Goal: Book appointment/travel/reservation

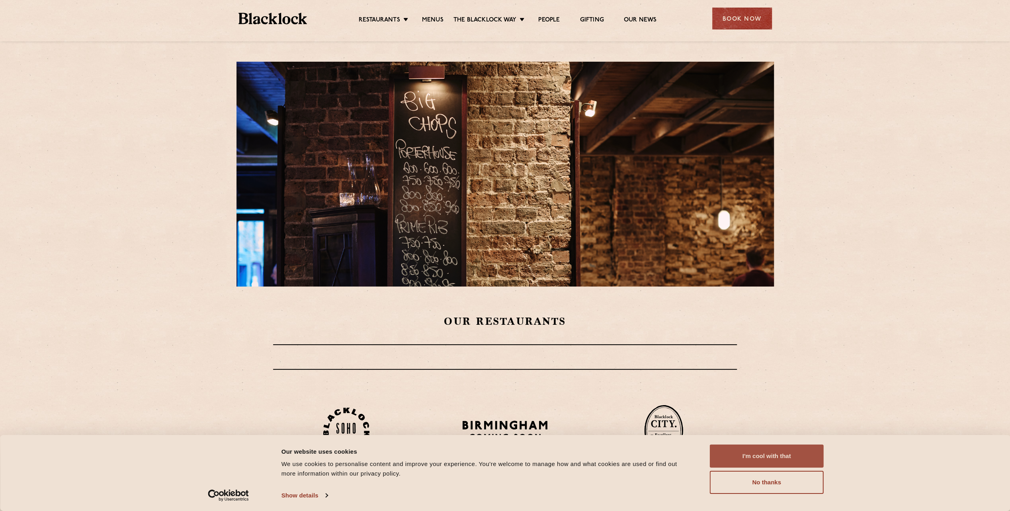
click at [783, 458] on button "I'm cool with that" at bounding box center [767, 456] width 114 height 23
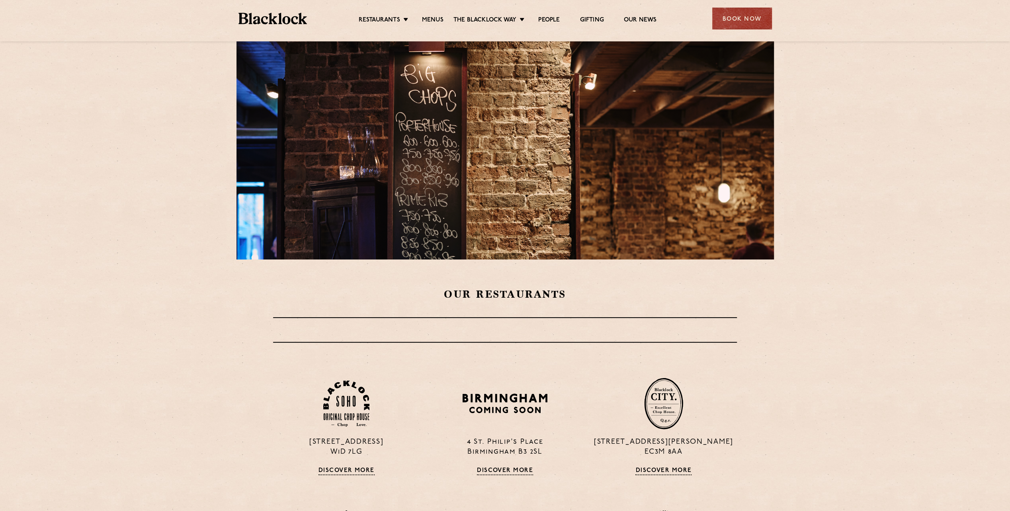
scroll to position [80, 0]
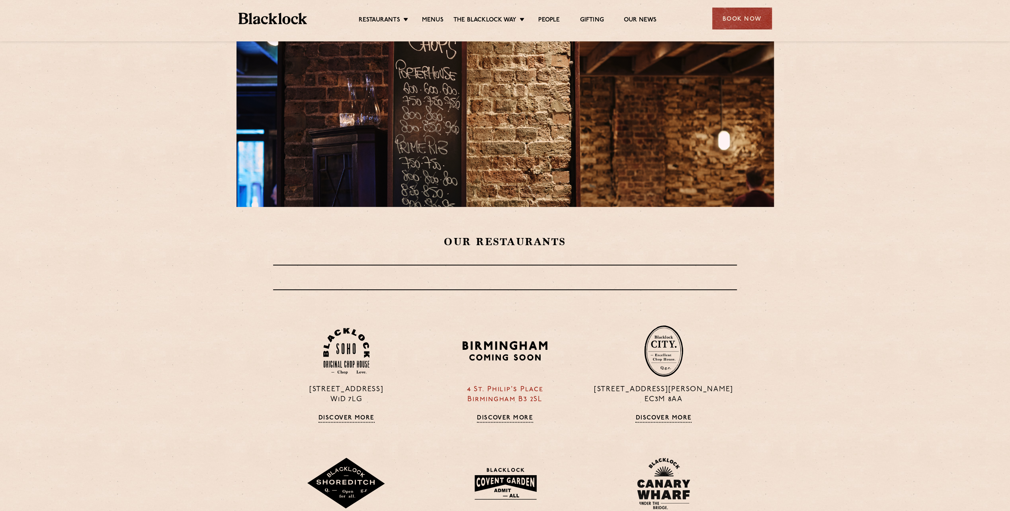
click at [502, 416] on link "Discover More" at bounding box center [505, 419] width 56 height 8
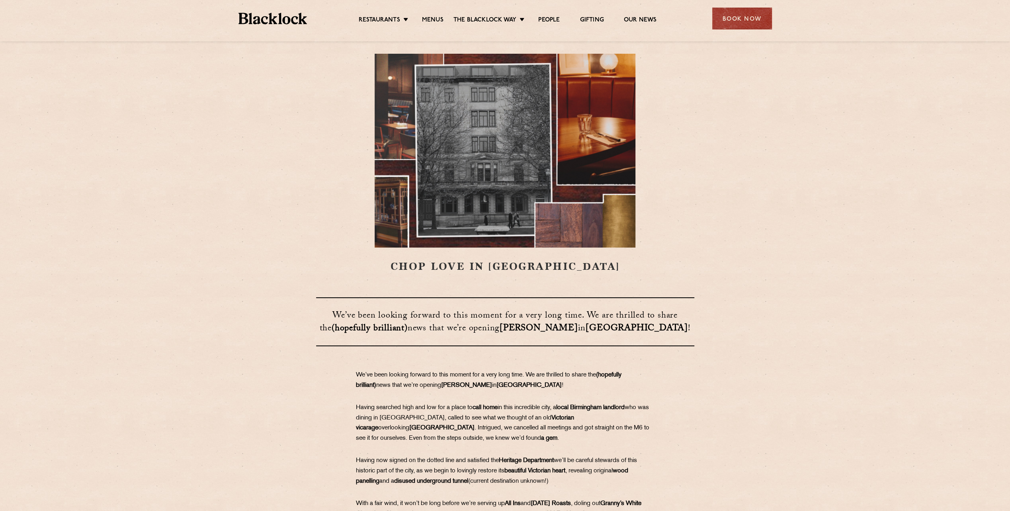
click at [282, 16] on img at bounding box center [272, 19] width 69 height 12
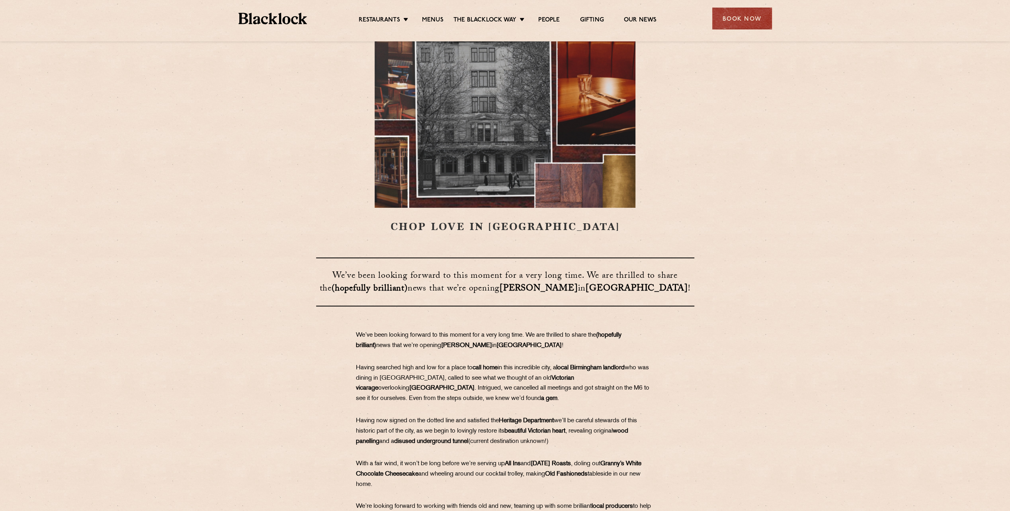
drag, startPoint x: 600, startPoint y: 375, endPoint x: 613, endPoint y: 371, distance: 13.2
click at [613, 371] on p "Having searched high and low for a place to call home in this incredible city, …" at bounding box center [505, 383] width 299 height 41
drag, startPoint x: 613, startPoint y: 371, endPoint x: 667, endPoint y: 386, distance: 56.8
click at [666, 386] on div "​​​​​​​We’ve been looking forward to this moment for a very long time. We are t…" at bounding box center [505, 453] width 398 height 247
click at [746, 15] on div "Book Now" at bounding box center [742, 19] width 60 height 22
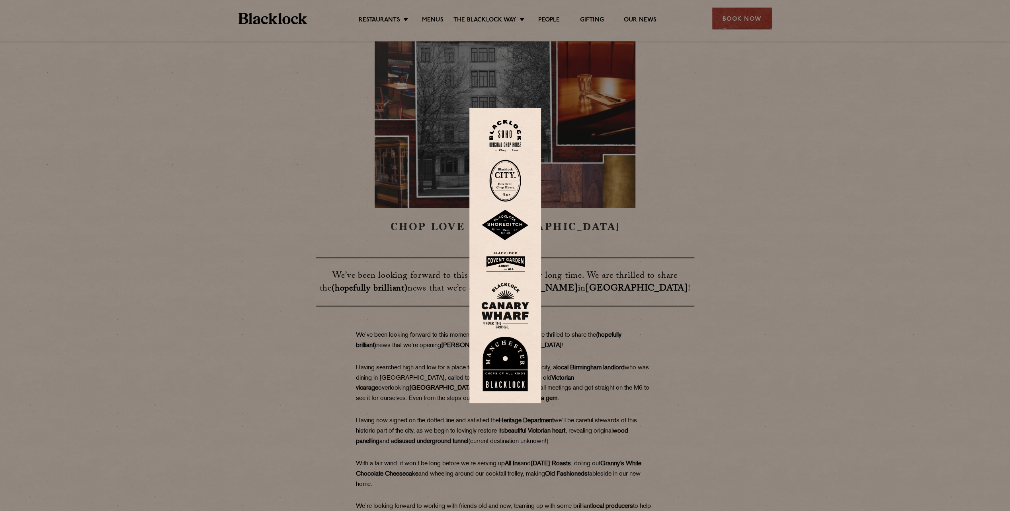
click at [158, 137] on div at bounding box center [505, 255] width 1010 height 511
